Goal: Task Accomplishment & Management: Manage account settings

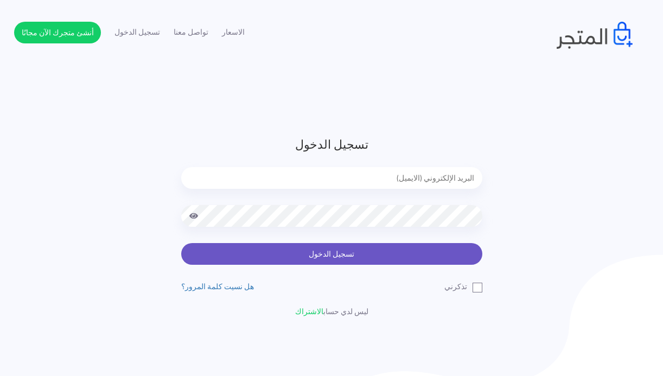
type input "[EMAIL_ADDRESS][DOMAIN_NAME]"
click at [304, 251] on button "تسجيل الدخول" at bounding box center [331, 254] width 301 height 22
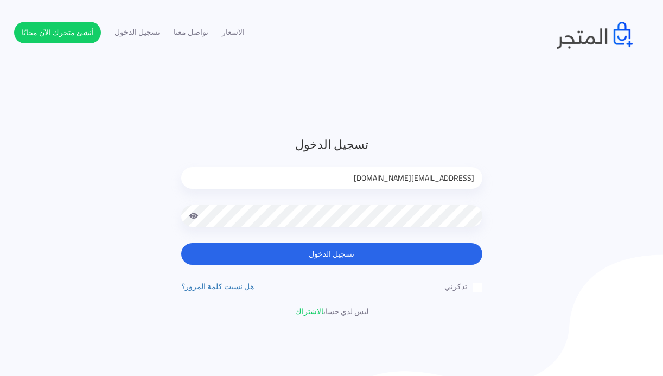
click at [191, 214] on span at bounding box center [194, 216] width 10 height 22
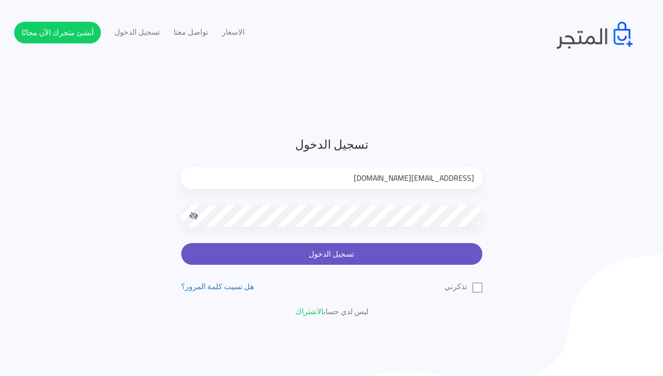
click at [334, 247] on button "تسجيل الدخول" at bounding box center [331, 254] width 301 height 22
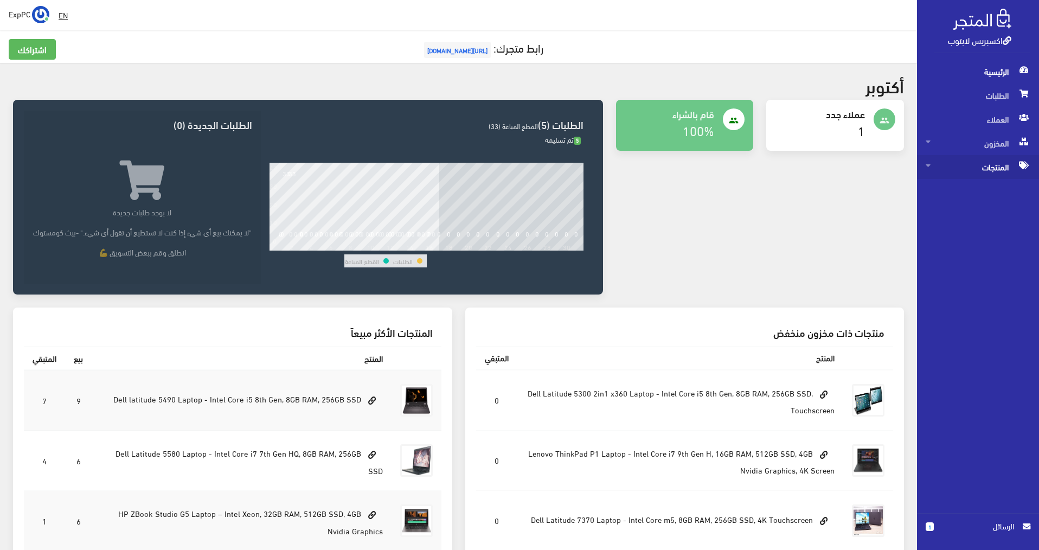
click at [668, 164] on span "المنتجات" at bounding box center [978, 167] width 105 height 24
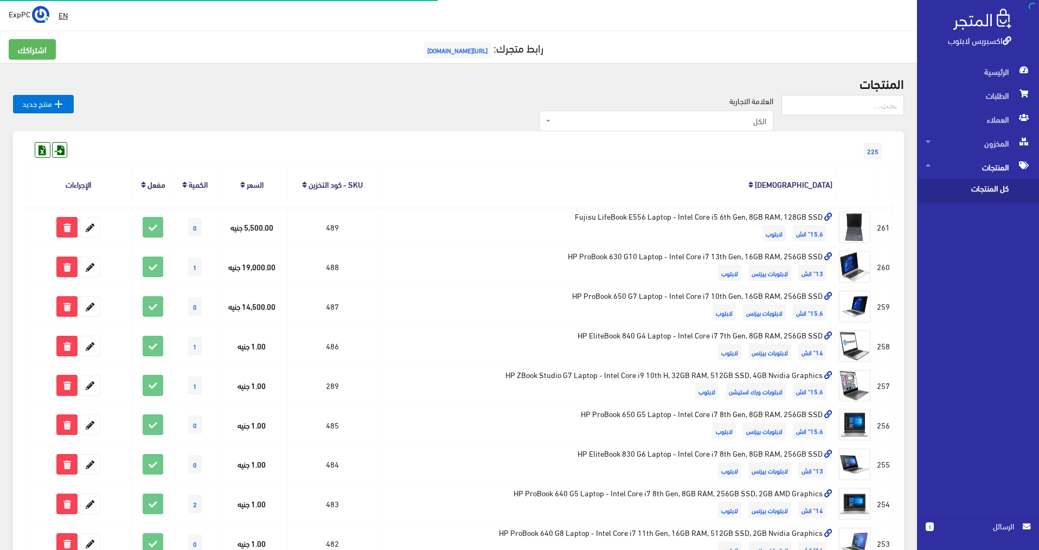
click at [668, 191] on span "كل المنتجات" at bounding box center [967, 191] width 82 height 24
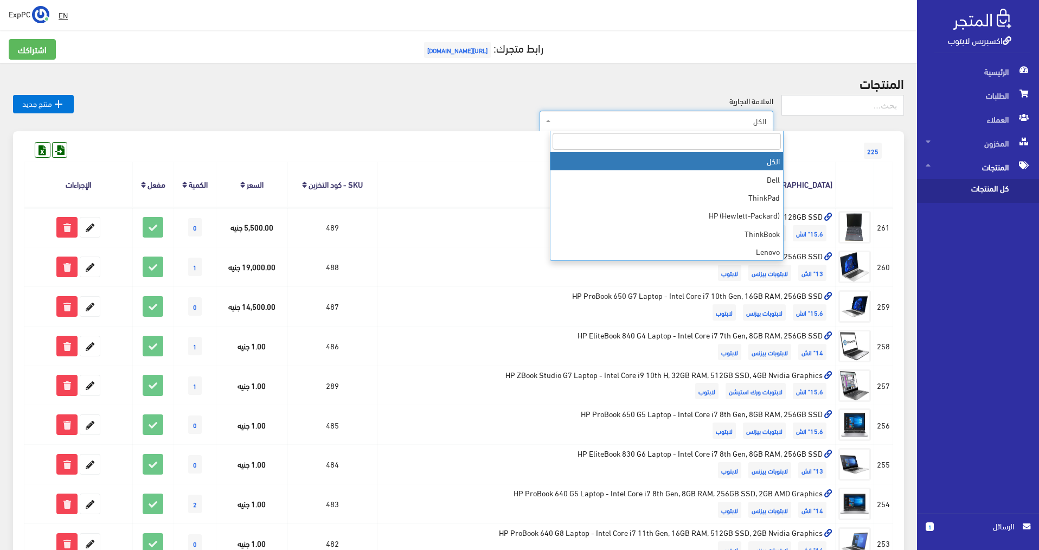
click at [668, 121] on span "الكل" at bounding box center [659, 121] width 213 height 11
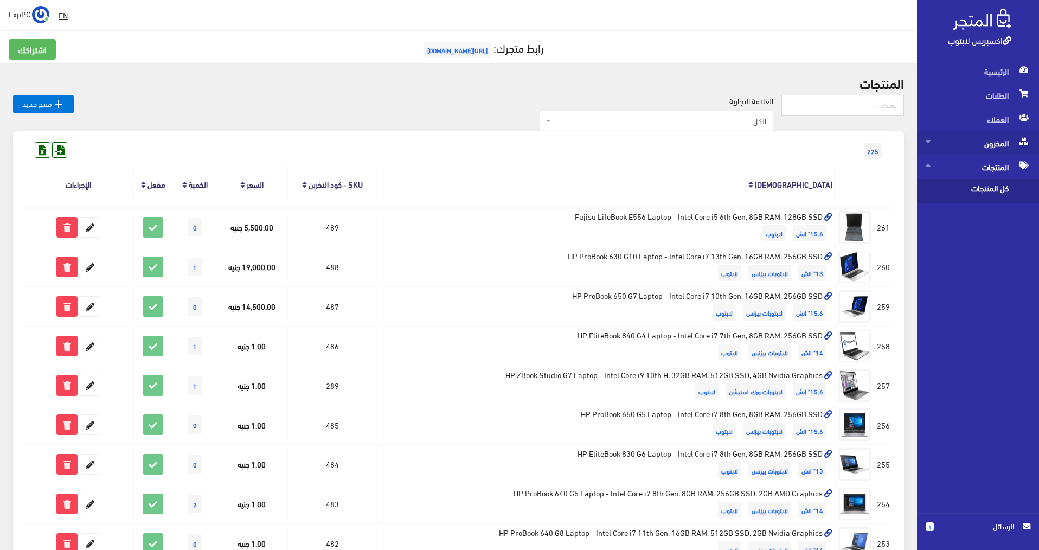
click at [668, 144] on span "المخزون" at bounding box center [978, 143] width 105 height 24
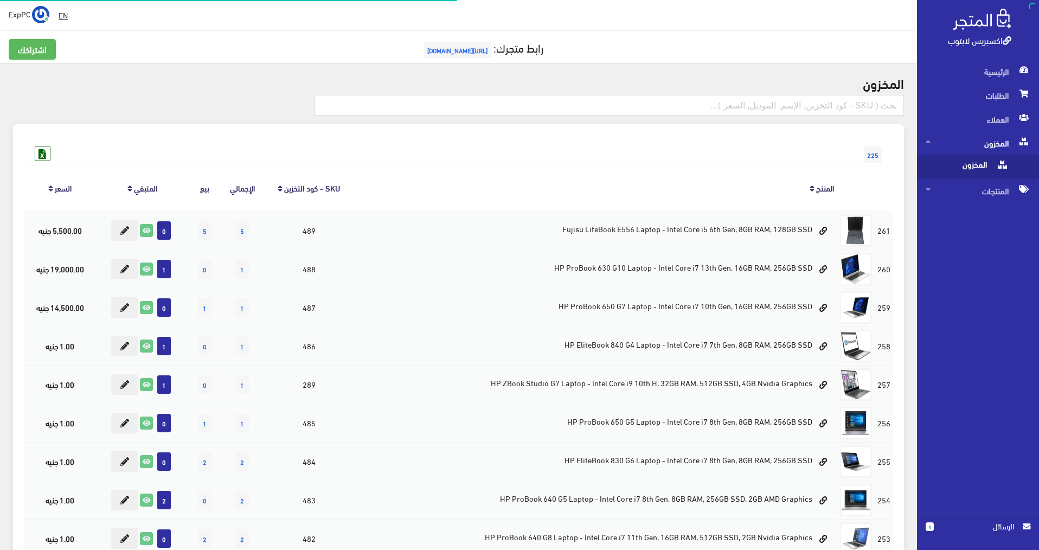
click at [668, 162] on span "المخزون" at bounding box center [967, 167] width 82 height 24
click at [668, 184] on link "المنتج" at bounding box center [825, 187] width 18 height 15
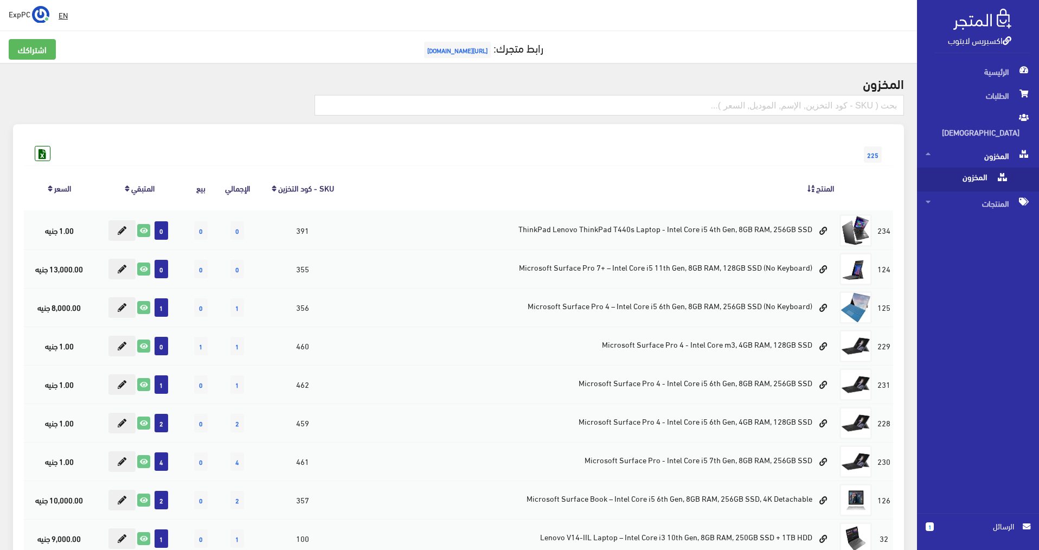
click at [819, 188] on link "المنتج" at bounding box center [825, 187] width 18 height 15
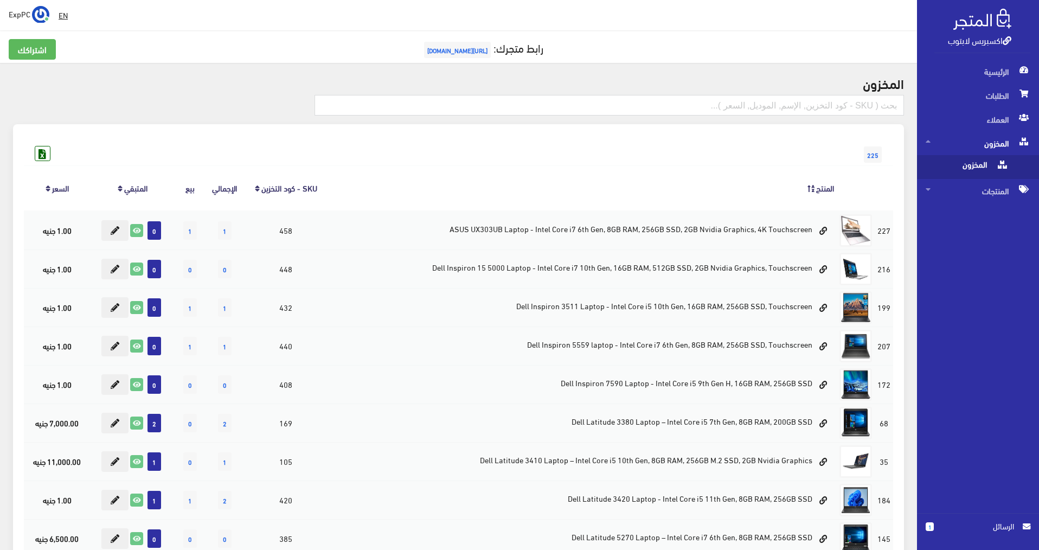
click at [120, 188] on icon at bounding box center [120, 189] width 5 height 8
click at [122, 186] on icon at bounding box center [120, 189] width 5 height 8
click at [120, 191] on icon at bounding box center [120, 189] width 5 height 8
click at [118, 189] on th "المتبقي" at bounding box center [133, 187] width 85 height 45
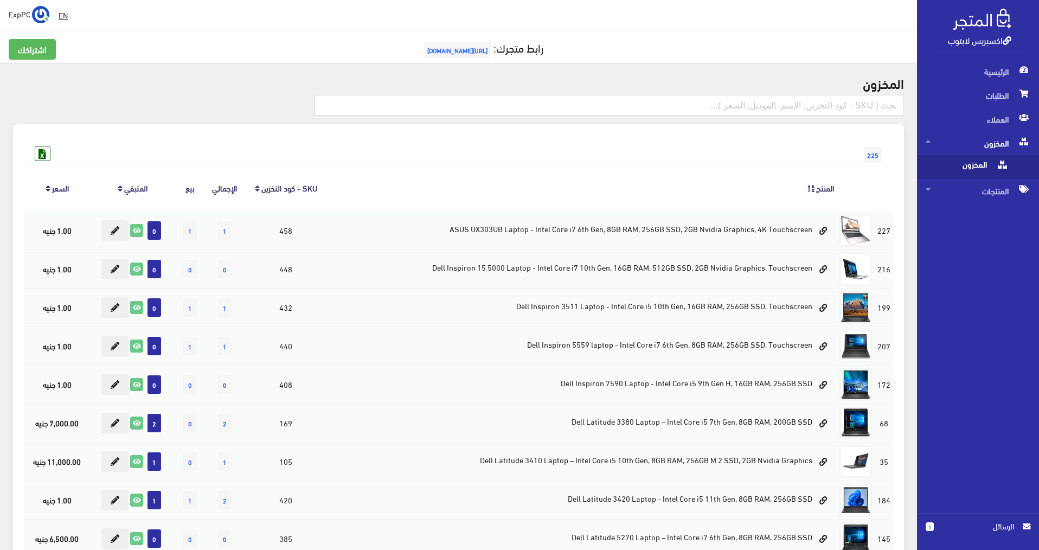
click at [119, 187] on icon at bounding box center [120, 189] width 5 height 8
click at [119, 186] on icon at bounding box center [120, 189] width 5 height 8
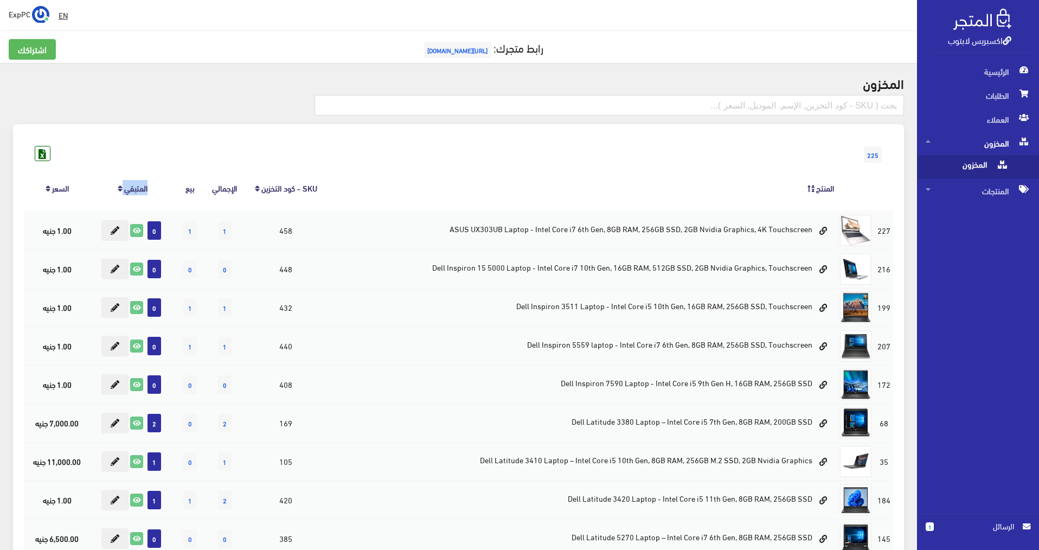
click at [119, 186] on icon at bounding box center [120, 189] width 5 height 8
click at [120, 186] on icon at bounding box center [120, 189] width 5 height 8
click at [122, 186] on icon at bounding box center [120, 189] width 5 height 8
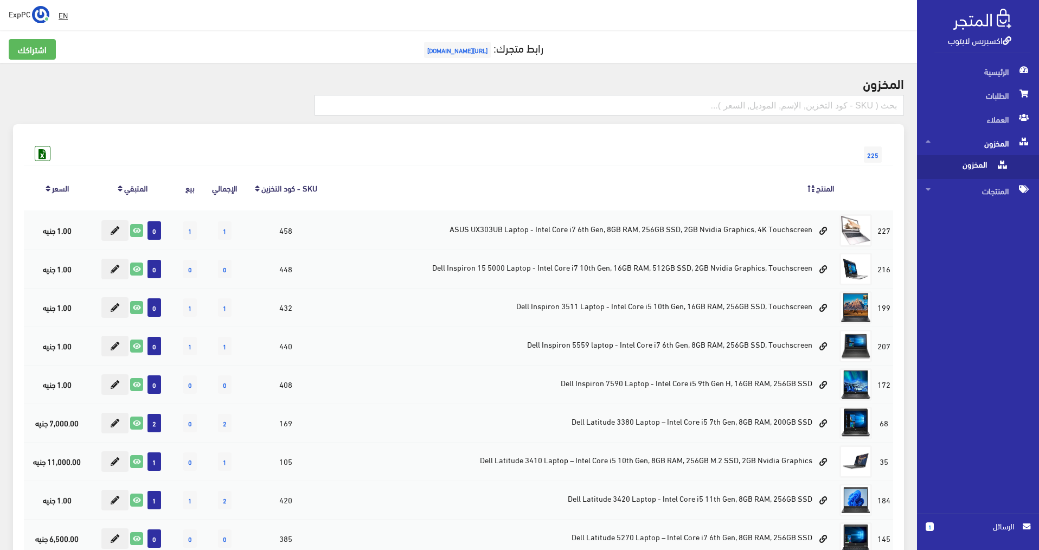
click at [122, 188] on icon at bounding box center [120, 189] width 5 height 8
click at [813, 185] on icon at bounding box center [811, 189] width 7 height 8
click at [118, 186] on icon at bounding box center [120, 189] width 5 height 8
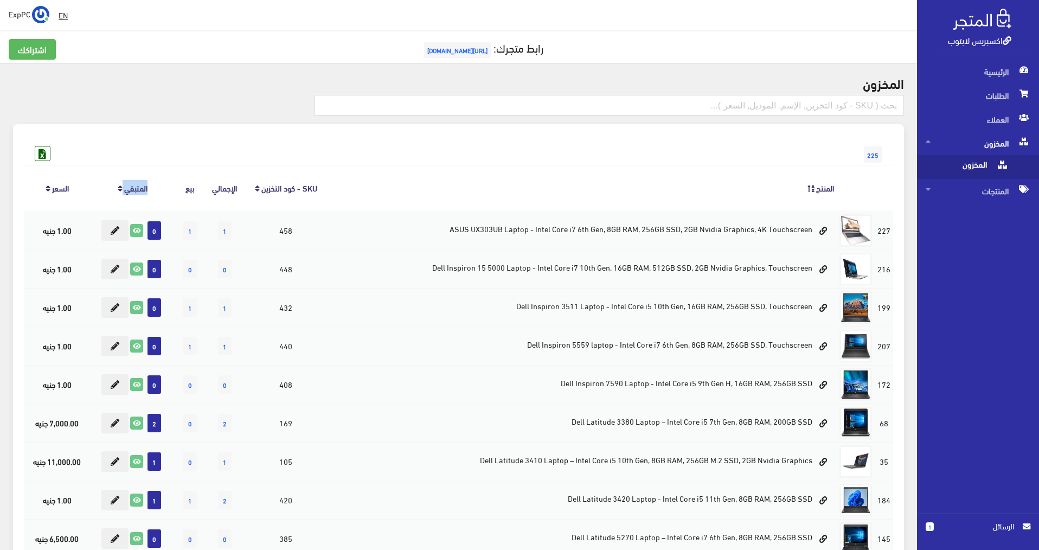
click at [118, 186] on icon at bounding box center [120, 189] width 5 height 8
click at [119, 189] on icon at bounding box center [120, 189] width 5 height 8
click at [1003, 194] on span "المنتجات" at bounding box center [978, 191] width 105 height 24
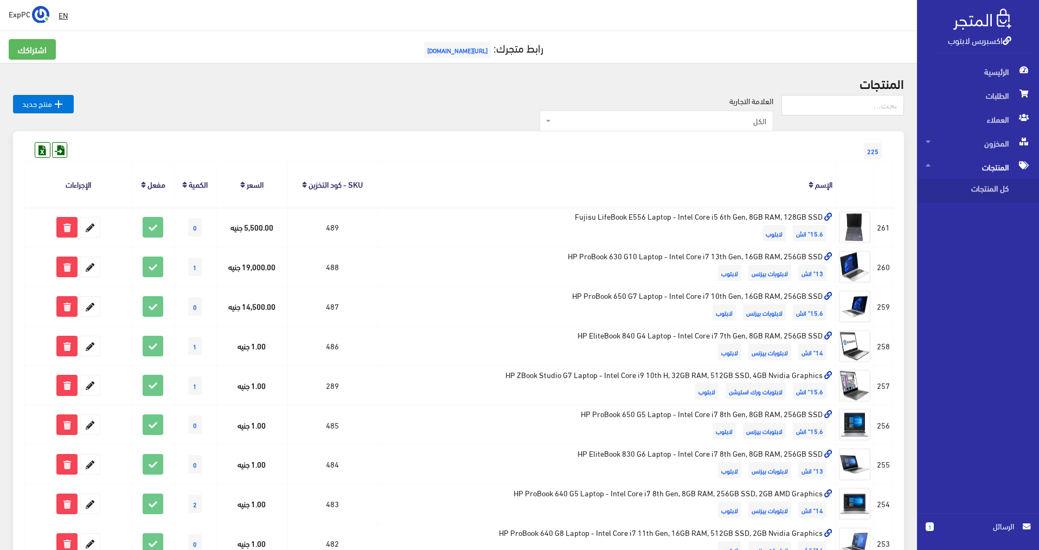
click at [183, 181] on icon at bounding box center [184, 185] width 5 height 8
click at [184, 184] on icon at bounding box center [184, 185] width 5 height 8
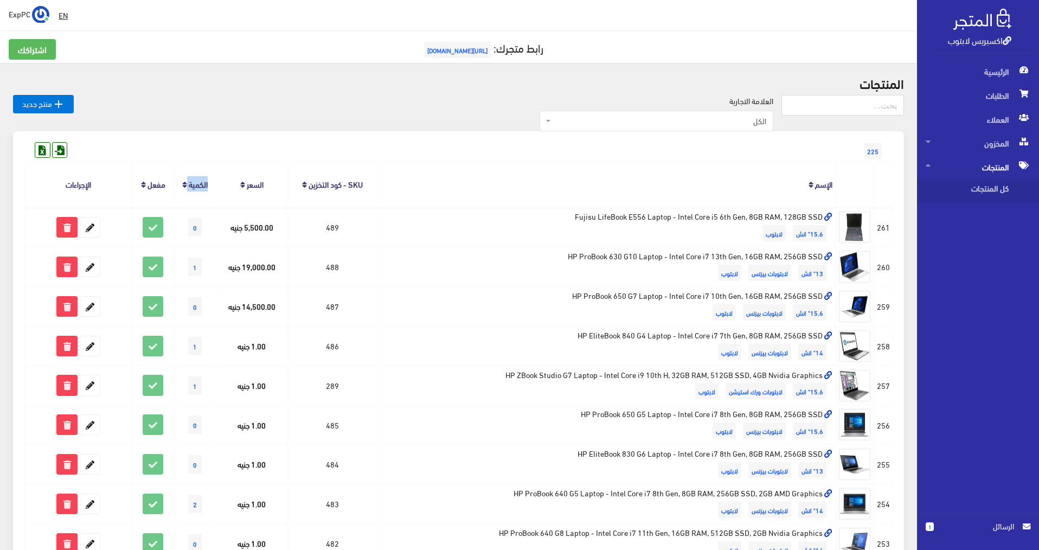
click at [184, 184] on icon at bounding box center [184, 185] width 5 height 8
click at [53, 188] on th "الإجراءات" at bounding box center [78, 184] width 108 height 45
click at [1007, 192] on span "كل المنتجات" at bounding box center [967, 191] width 82 height 24
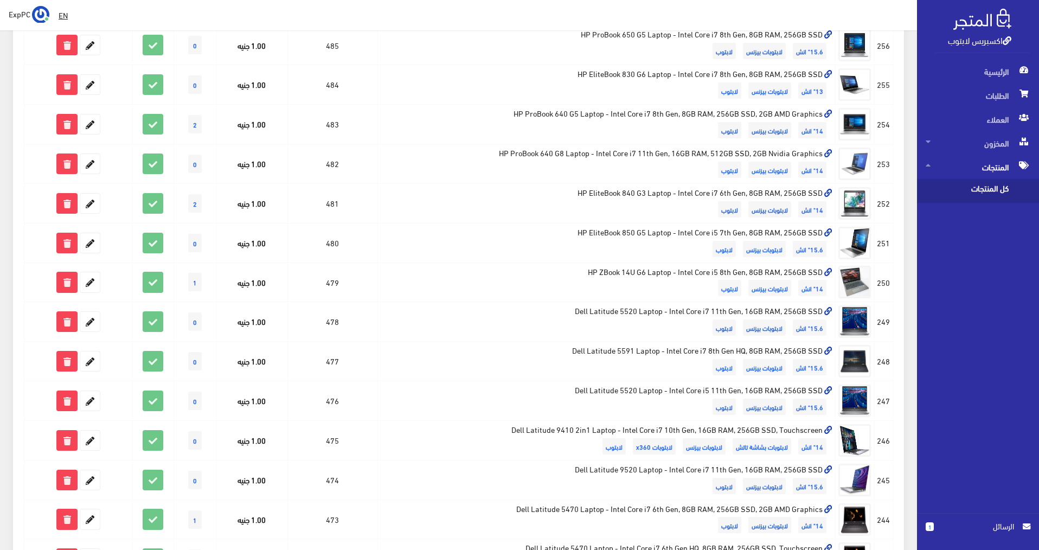
scroll to position [582, 0]
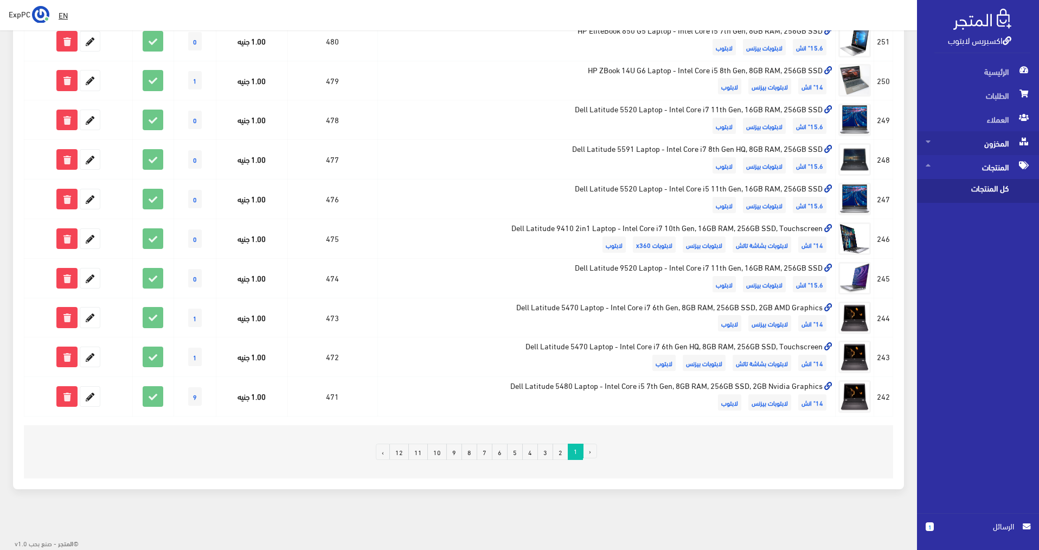
click at [994, 143] on span "المخزون" at bounding box center [978, 143] width 105 height 24
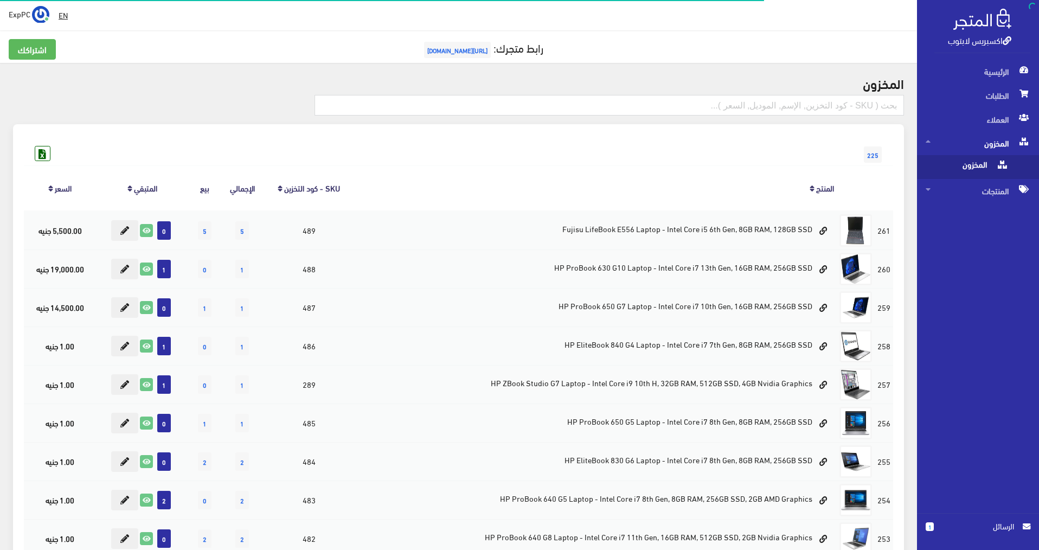
click at [985, 169] on span "المخزون" at bounding box center [967, 167] width 82 height 24
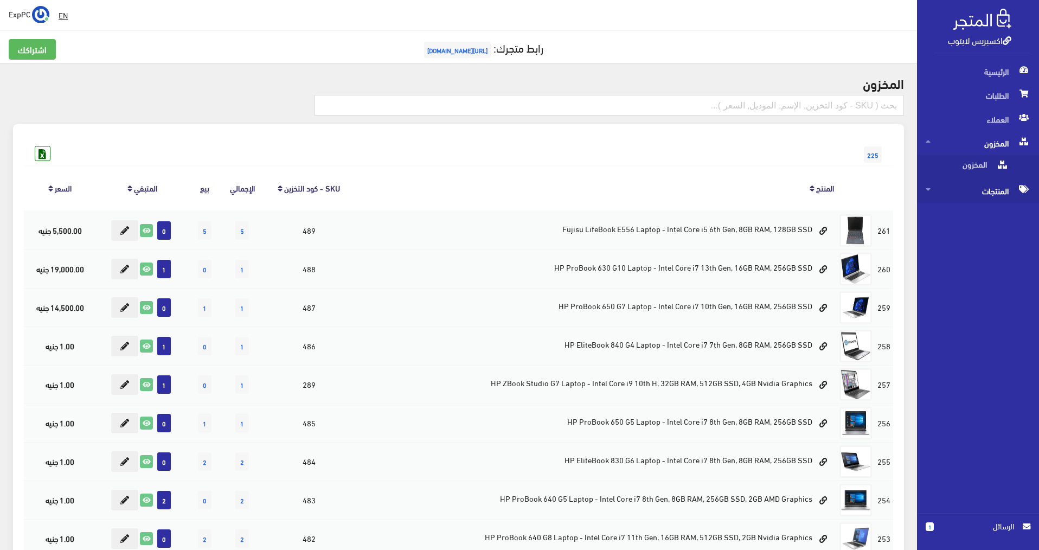
click at [995, 185] on span "المنتجات" at bounding box center [978, 191] width 105 height 24
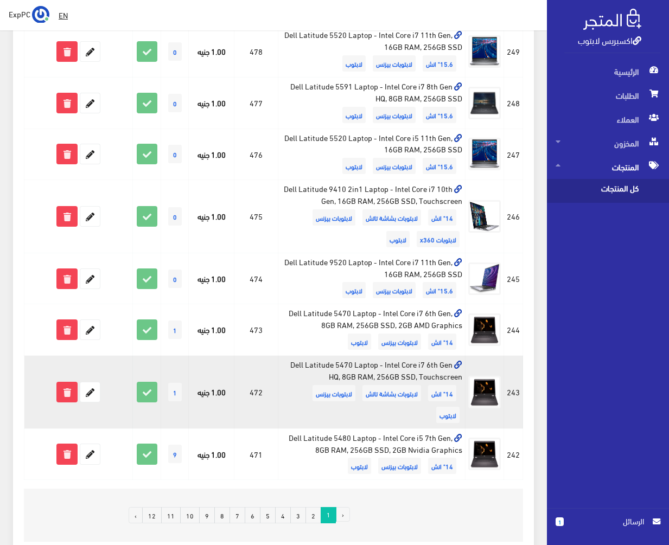
scroll to position [814, 0]
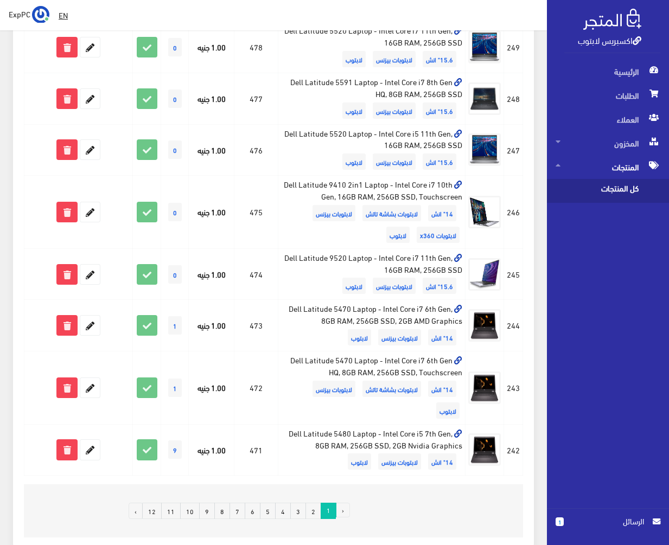
click at [315, 513] on link "2" at bounding box center [313, 511] width 16 height 16
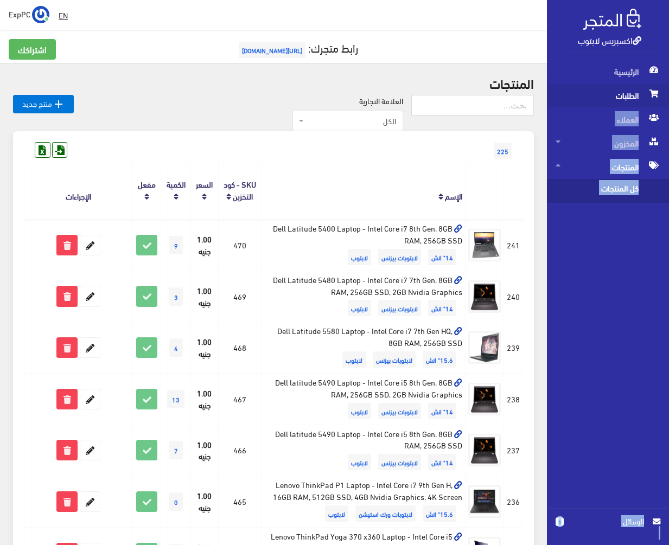
drag, startPoint x: 213, startPoint y: 9, endPoint x: 558, endPoint y: 92, distance: 355.0
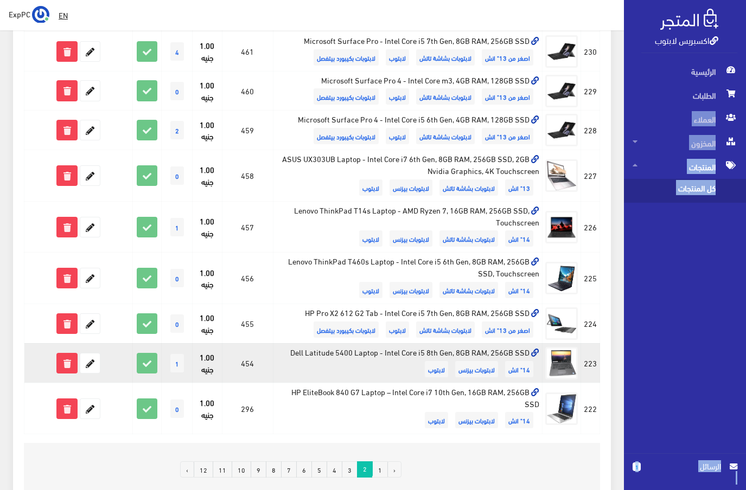
scroll to position [759, 0]
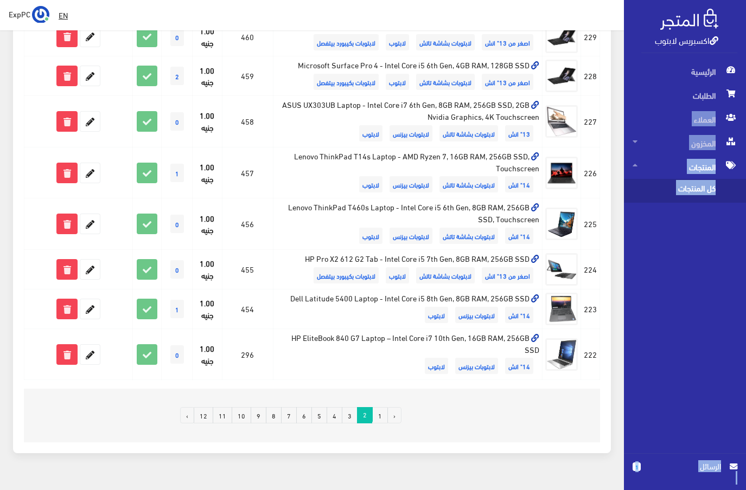
click at [351, 415] on link "3" at bounding box center [350, 415] width 16 height 16
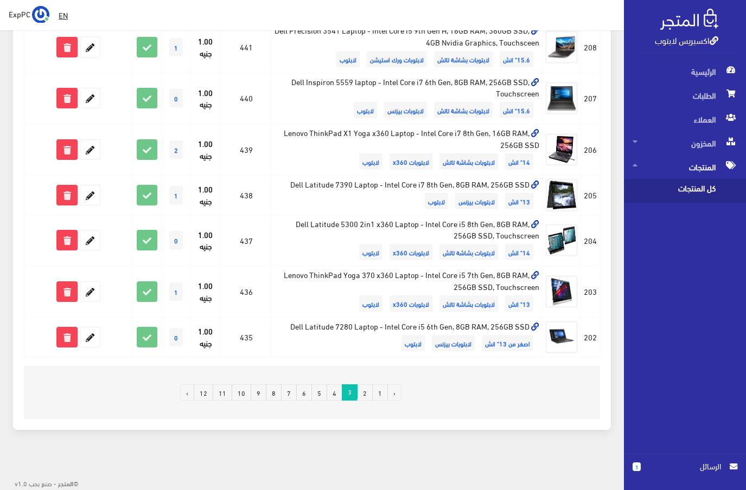
scroll to position [819, 0]
click at [366, 394] on link "2" at bounding box center [365, 392] width 16 height 16
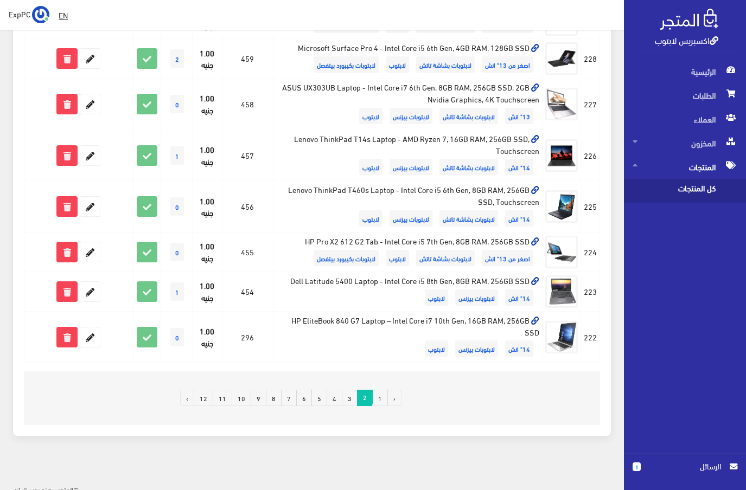
scroll to position [783, 0]
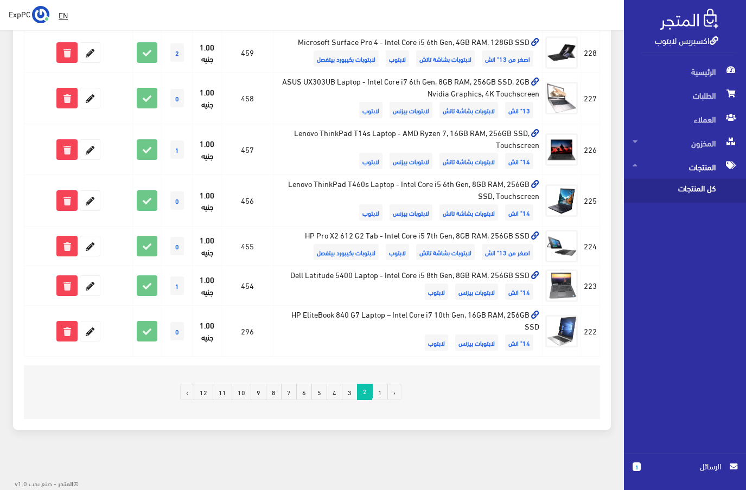
click at [352, 390] on link "3" at bounding box center [350, 392] width 16 height 16
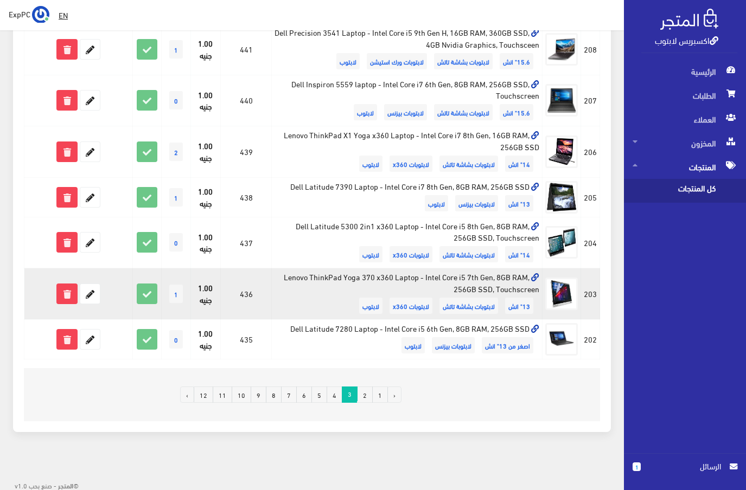
scroll to position [819, 0]
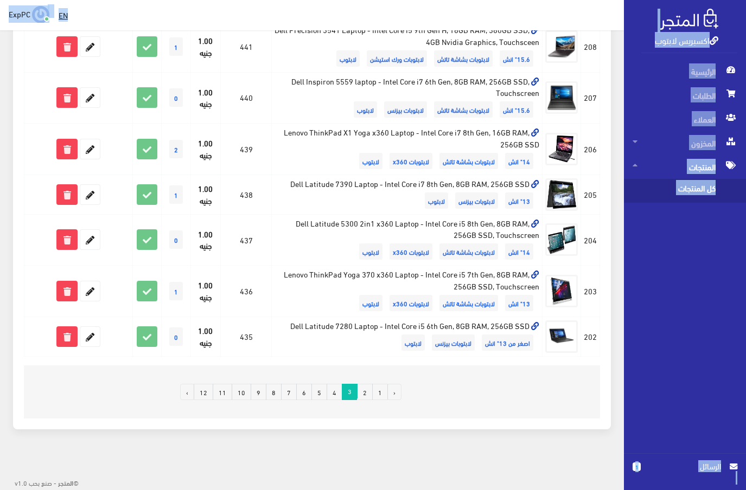
drag, startPoint x: 850, startPoint y: -32, endPoint x: 677, endPoint y: -8, distance: 174.8
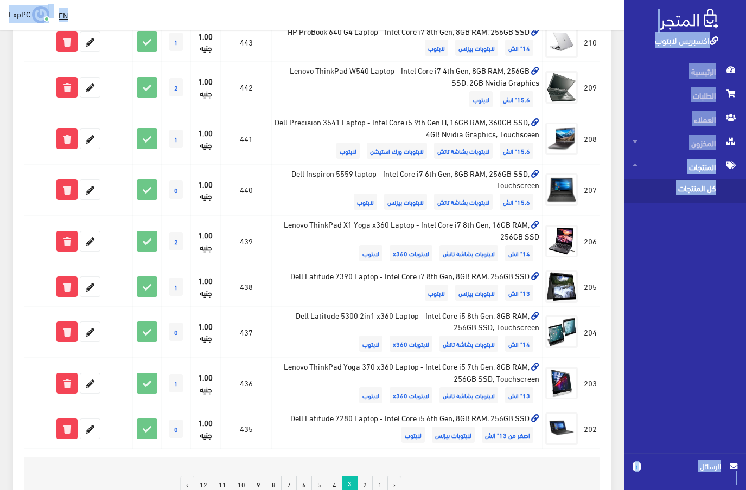
click at [338, 482] on link "4" at bounding box center [335, 484] width 16 height 16
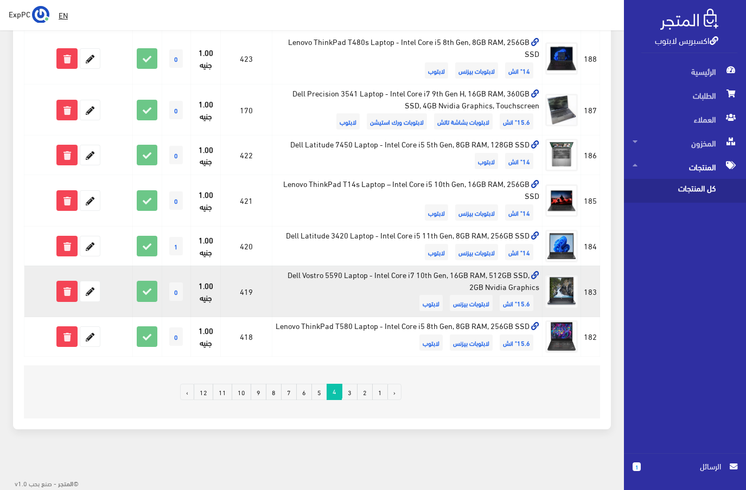
scroll to position [814, 0]
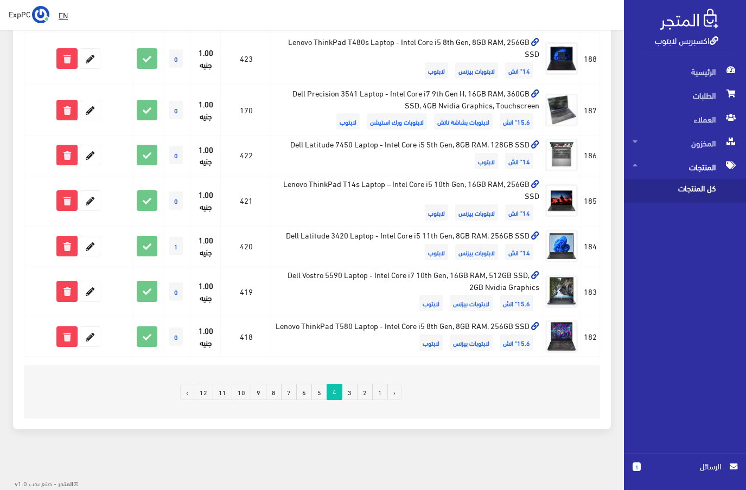
click at [318, 400] on link "5" at bounding box center [319, 392] width 16 height 16
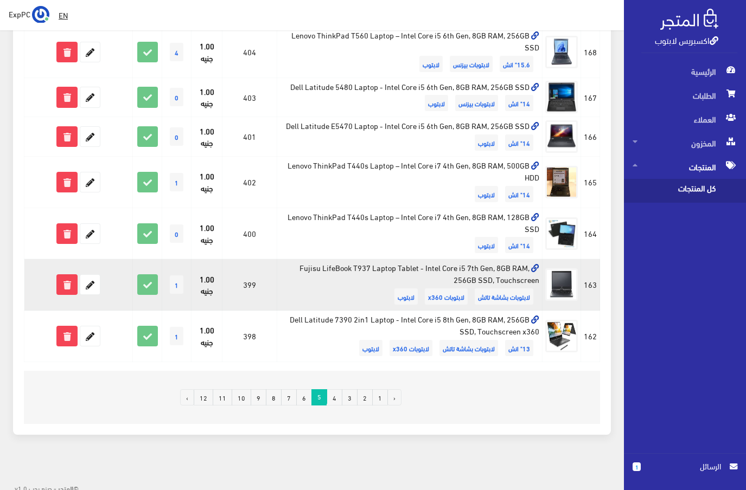
scroll to position [814, 0]
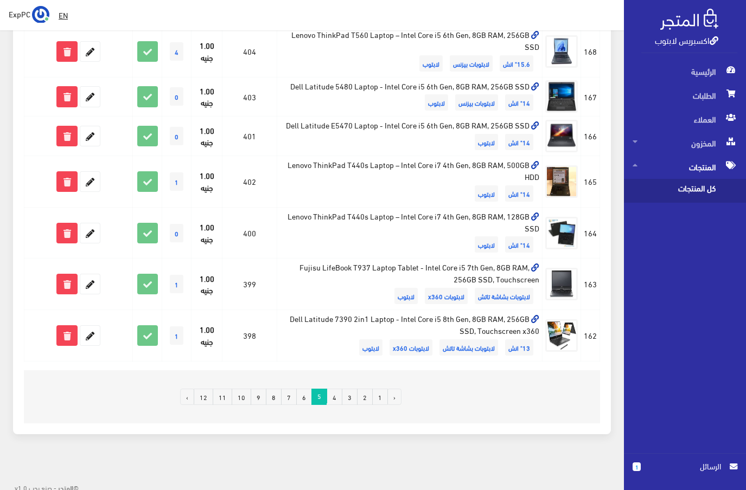
click at [306, 405] on link "6" at bounding box center [304, 397] width 16 height 16
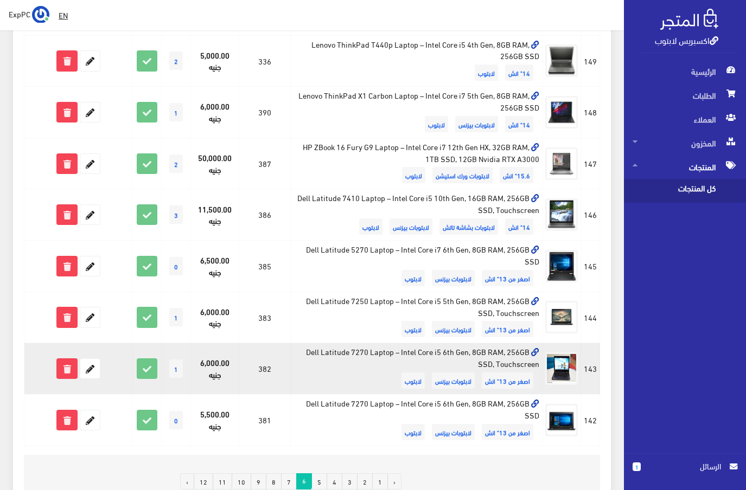
scroll to position [814, 0]
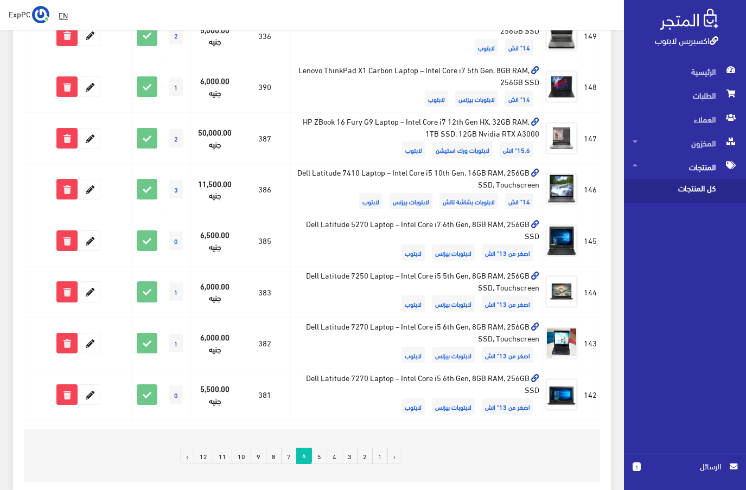
click at [292, 456] on link "7" at bounding box center [289, 456] width 16 height 16
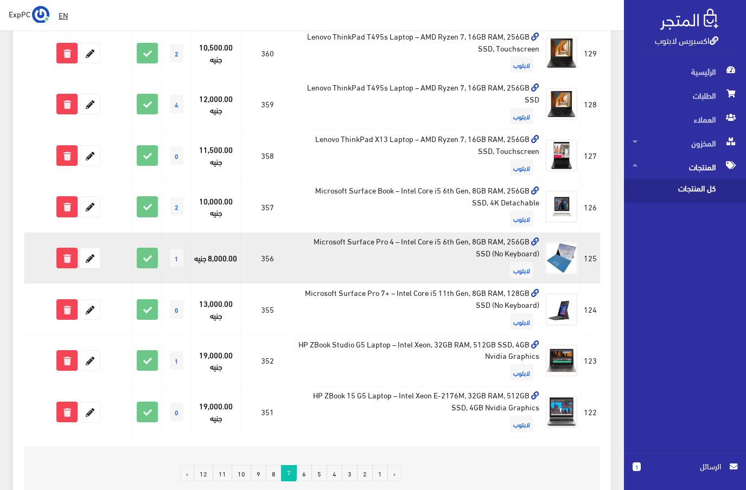
scroll to position [814, 0]
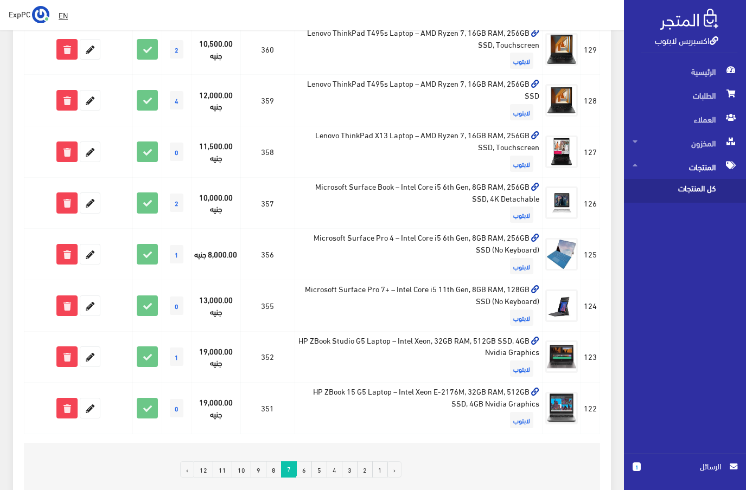
click at [277, 471] on link "8" at bounding box center [274, 470] width 16 height 16
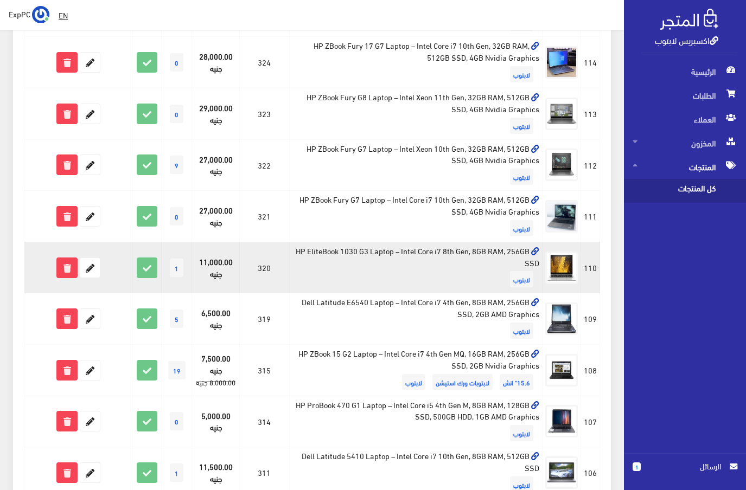
scroll to position [542, 0]
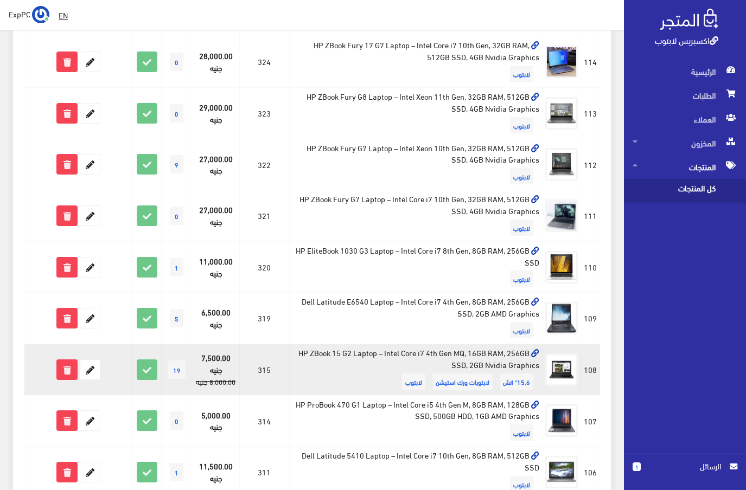
click at [363, 370] on td "HP ZBook 15 G2 Laptop – Intel Core i7 4th Gen MQ, 16GB RAM, 256GB SSD, 2GB Nvid…" at bounding box center [416, 370] width 253 height 52
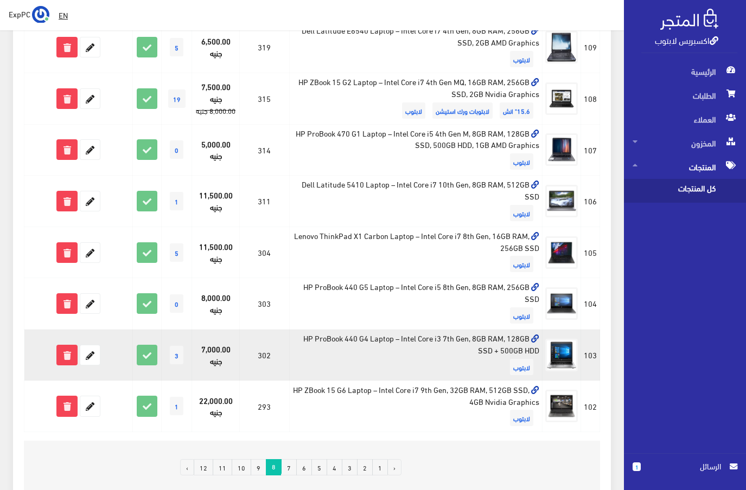
scroll to position [868, 0]
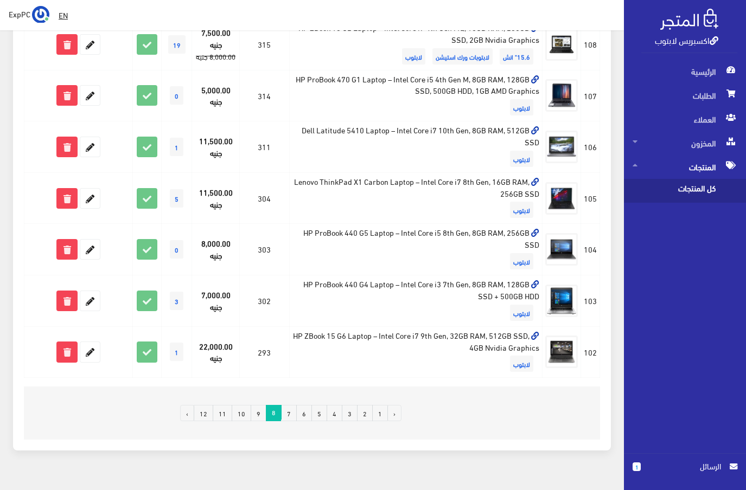
click at [261, 417] on link "9" at bounding box center [259, 413] width 16 height 16
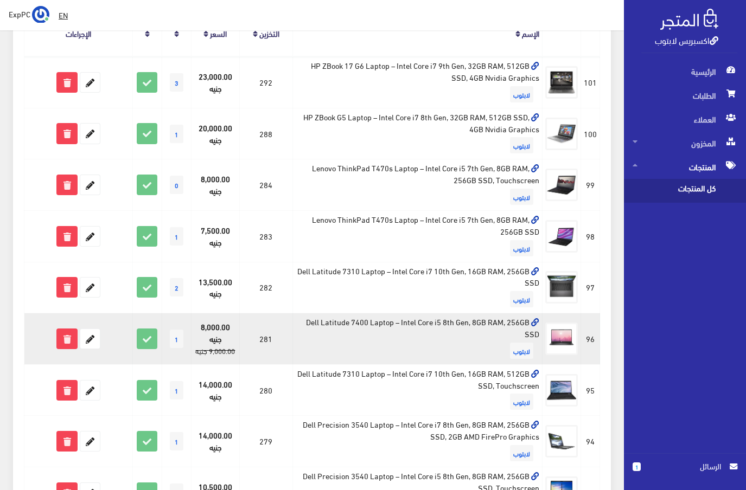
scroll to position [217, 0]
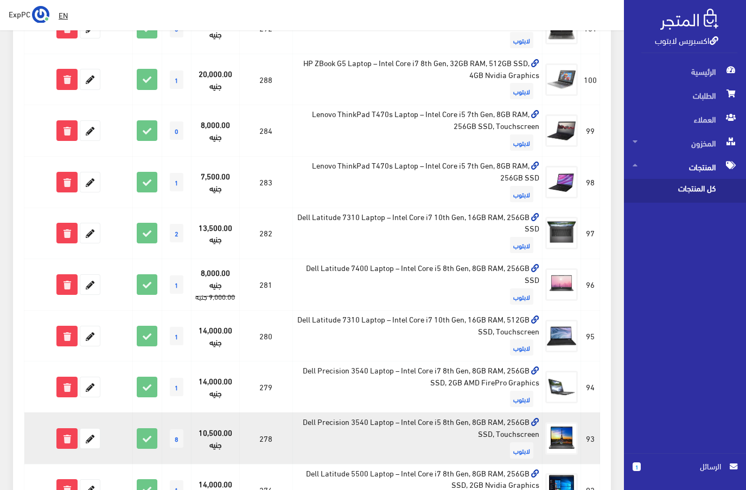
click at [398, 430] on td "Dell Precision 3540 Laptop – Intel Core i5 8th Gen, 8GB RAM, 256GB SSD, Touchsc…" at bounding box center [417, 439] width 250 height 52
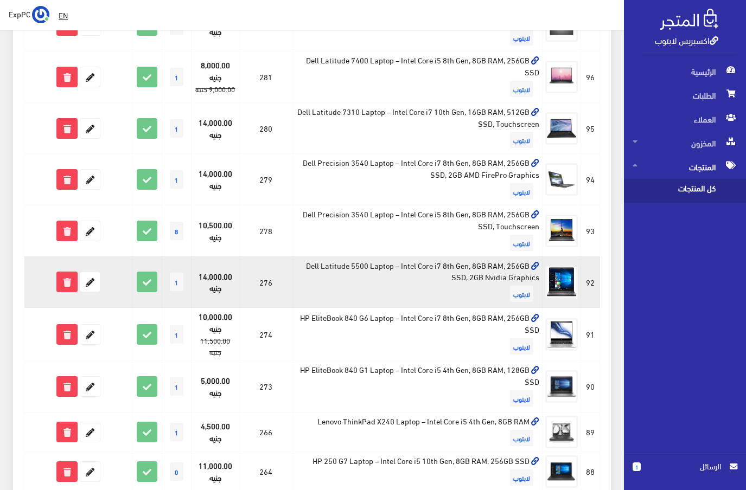
scroll to position [434, 0]
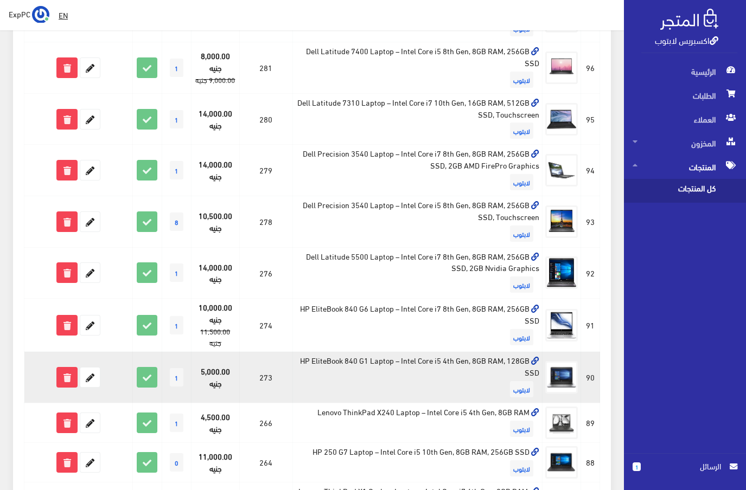
click at [386, 369] on td "HP EliteBook 840 G1 Laptop – Intel Core i5 4th Gen, 8GB RAM, 128GB SSD لابتوب" at bounding box center [417, 378] width 250 height 52
click at [417, 378] on td "HP EliteBook 840 G1 Laptop – Intel Core i5 4th Gen, 8GB RAM, 128GB SSD لابتوب" at bounding box center [417, 378] width 250 height 52
